Goal: Transaction & Acquisition: Purchase product/service

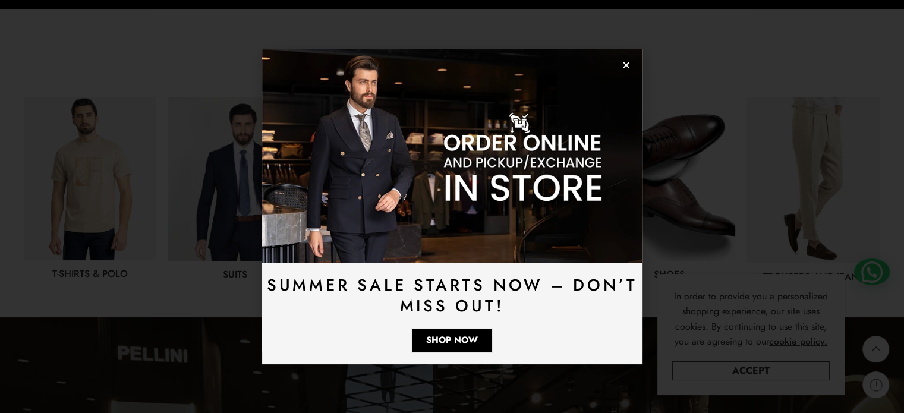
scroll to position [595, 0]
click at [625, 69] on icon "Close" at bounding box center [626, 65] width 9 height 9
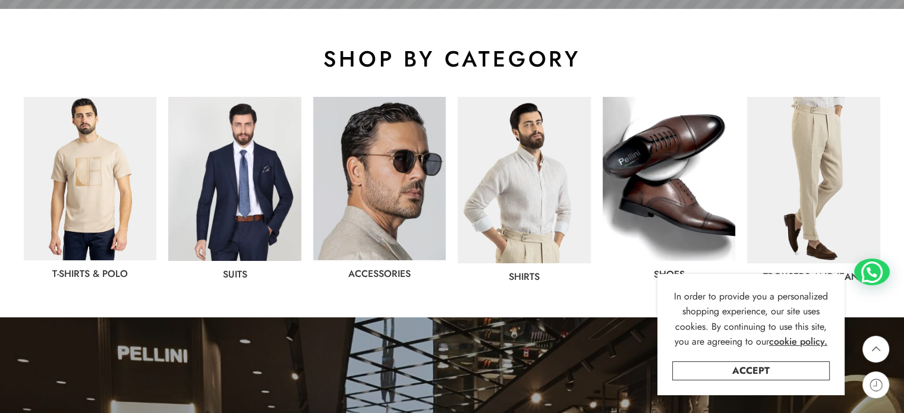
scroll to position [654, 0]
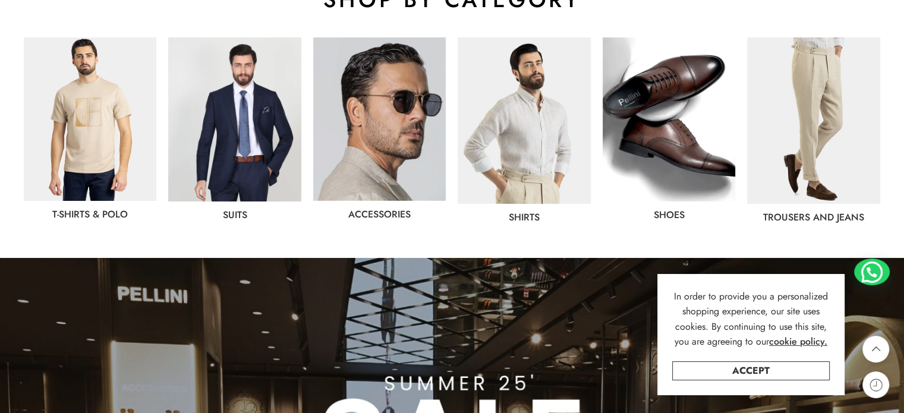
click at [813, 205] on div "Trousers and jeans" at bounding box center [813, 129] width 133 height 185
click at [809, 216] on link "Trousers and jeans" at bounding box center [813, 217] width 101 height 14
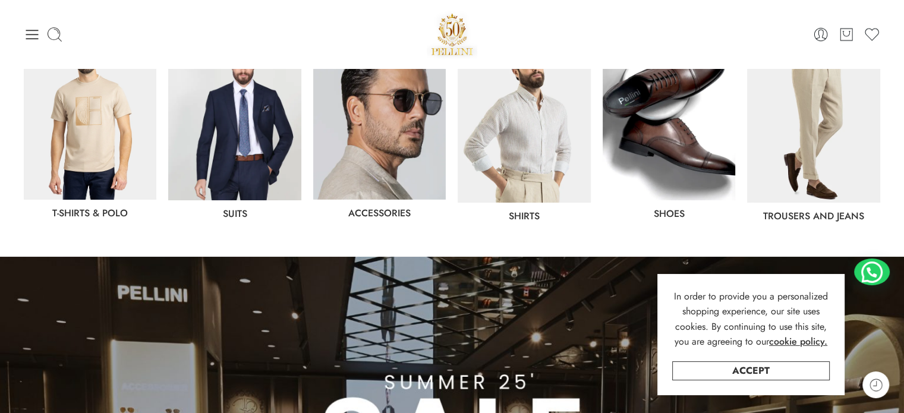
scroll to position [654, 0]
